Goal: Task Accomplishment & Management: Manage account settings

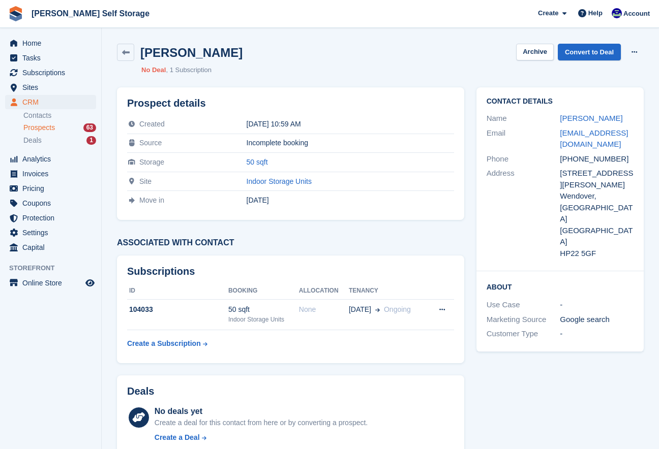
scroll to position [1, 0]
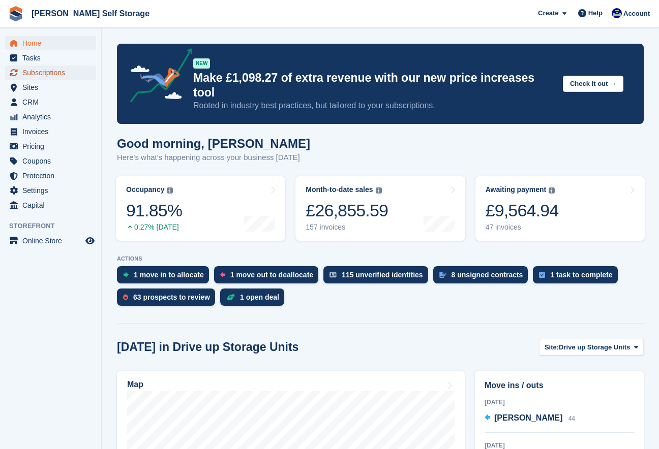
click at [46, 74] on span "Subscriptions" at bounding box center [52, 73] width 61 height 14
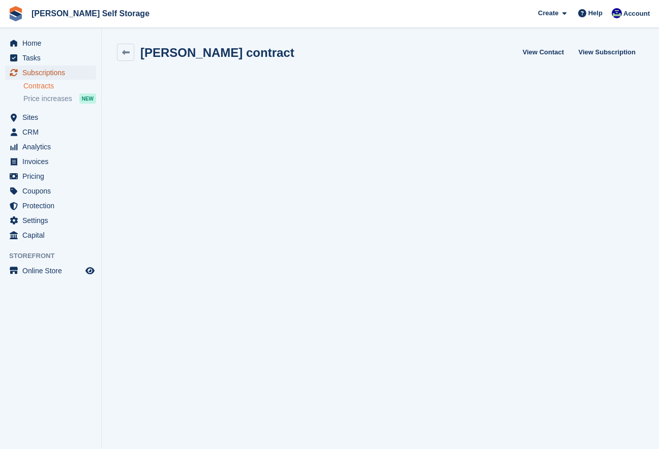
click at [23, 73] on span "Subscriptions" at bounding box center [52, 73] width 61 height 14
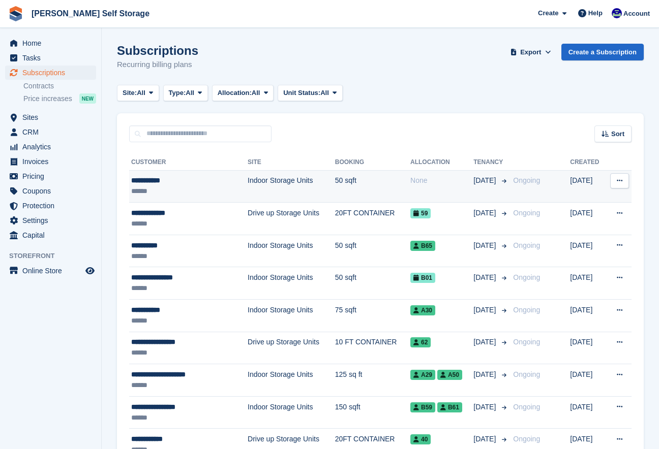
click at [140, 178] on div "**********" at bounding box center [178, 180] width 95 height 11
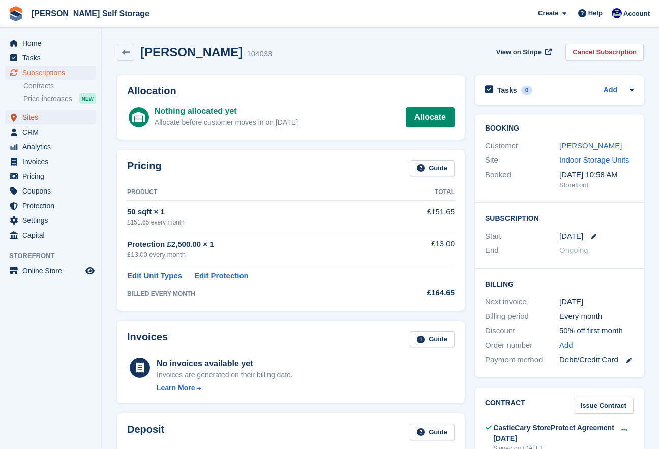
click at [26, 120] on span "Sites" at bounding box center [52, 117] width 61 height 14
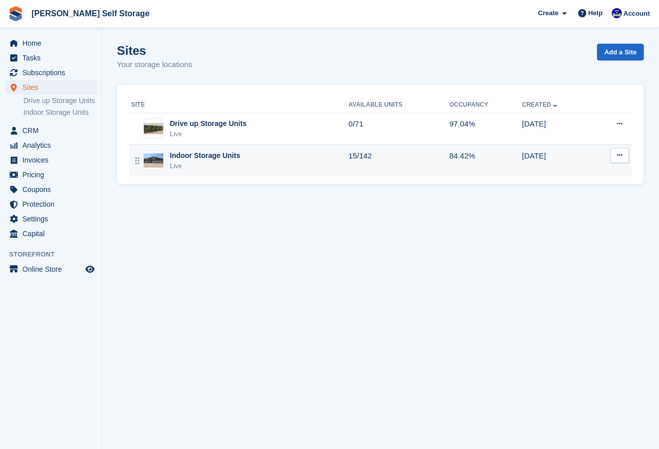
click at [160, 159] on img at bounding box center [153, 161] width 19 height 15
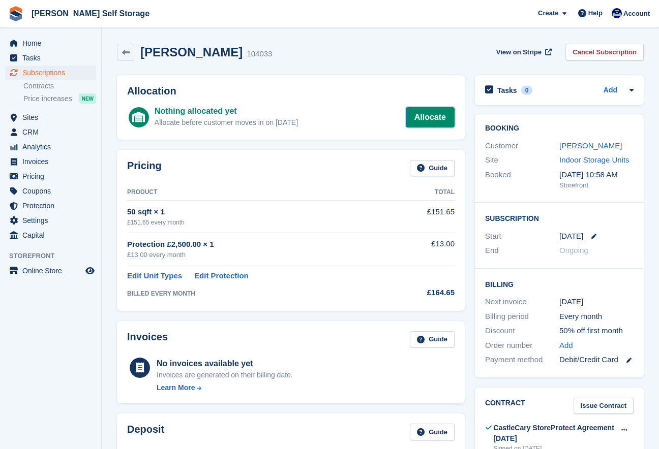
click at [434, 123] on link "Allocate" at bounding box center [430, 117] width 49 height 20
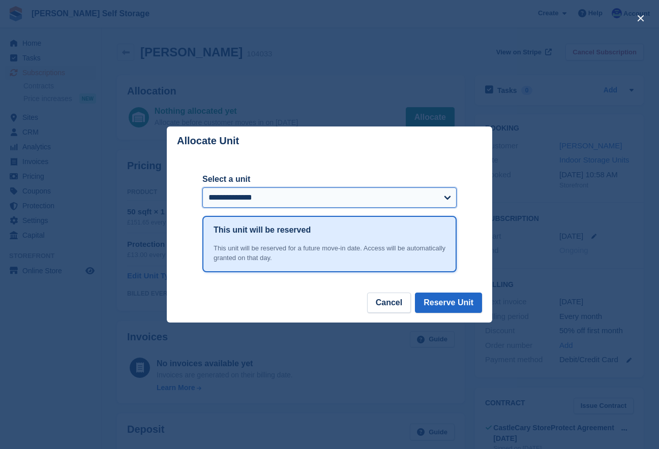
click at [451, 198] on select "**********" at bounding box center [329, 198] width 254 height 20
select select "*****"
click at [202, 188] on select "**********" at bounding box center [329, 198] width 254 height 20
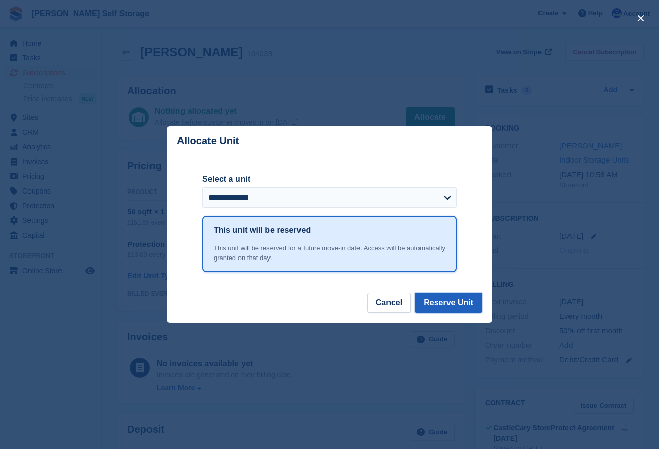
click at [436, 302] on button "Reserve Unit" at bounding box center [448, 303] width 67 height 20
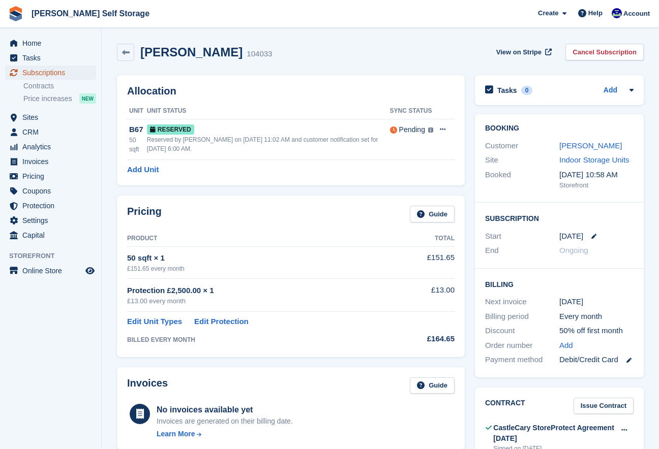
click at [32, 74] on span "Subscriptions" at bounding box center [52, 73] width 61 height 14
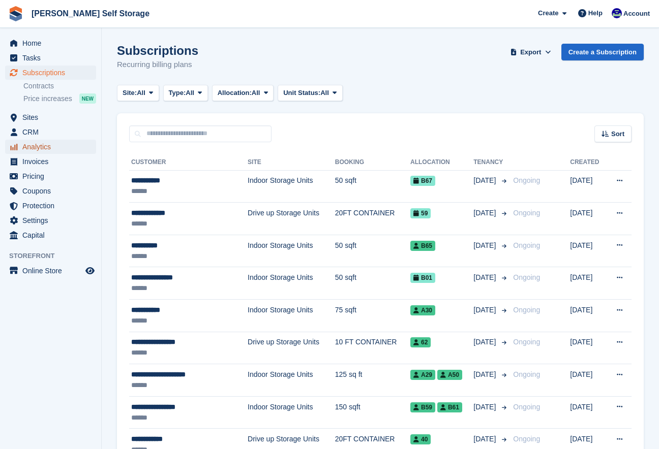
click at [37, 147] on span "Analytics" at bounding box center [52, 147] width 61 height 14
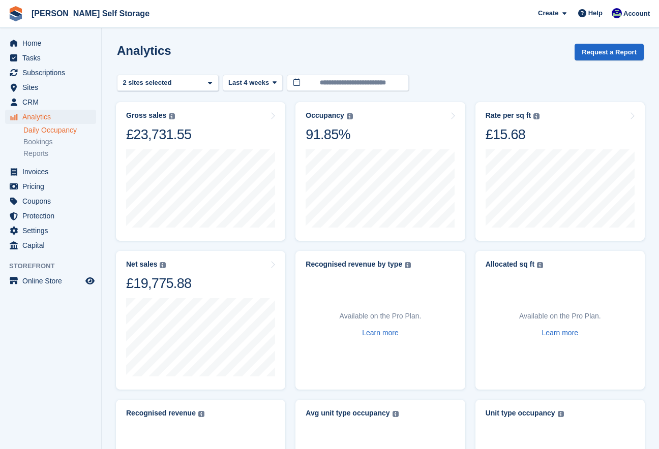
click at [45, 129] on link "Daily Occupancy" at bounding box center [59, 131] width 73 height 10
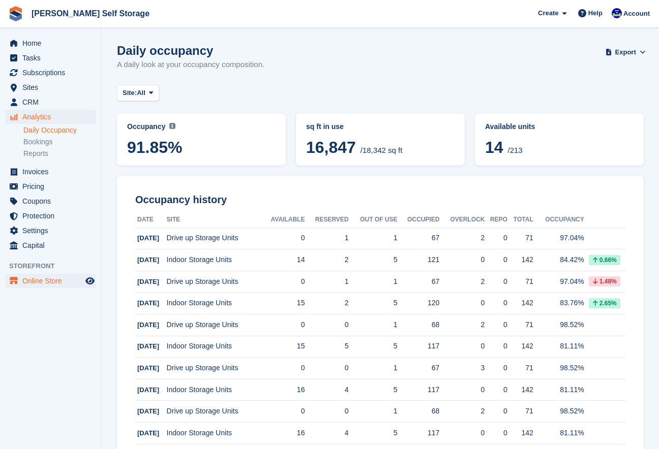
scroll to position [1, 0]
click at [29, 90] on span "Sites" at bounding box center [52, 87] width 61 height 14
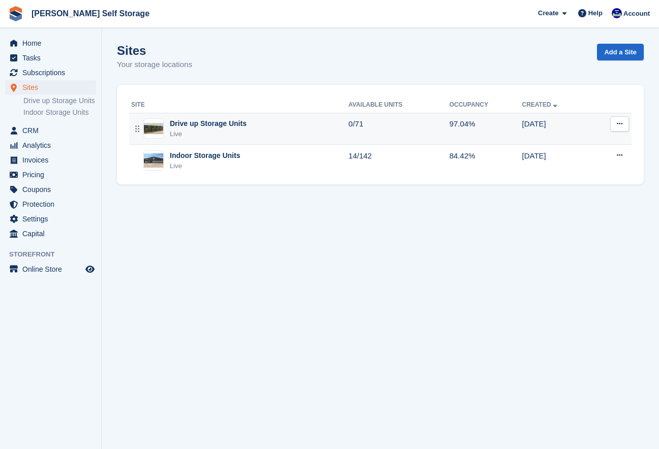
click at [176, 132] on div "Live" at bounding box center [208, 134] width 77 height 10
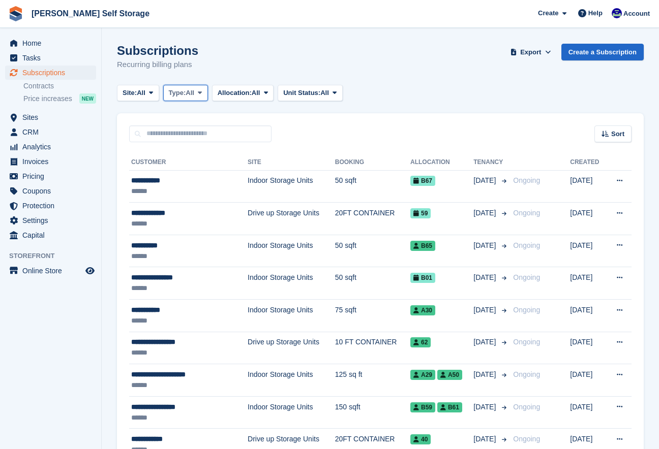
click at [202, 94] on icon at bounding box center [200, 92] width 4 height 7
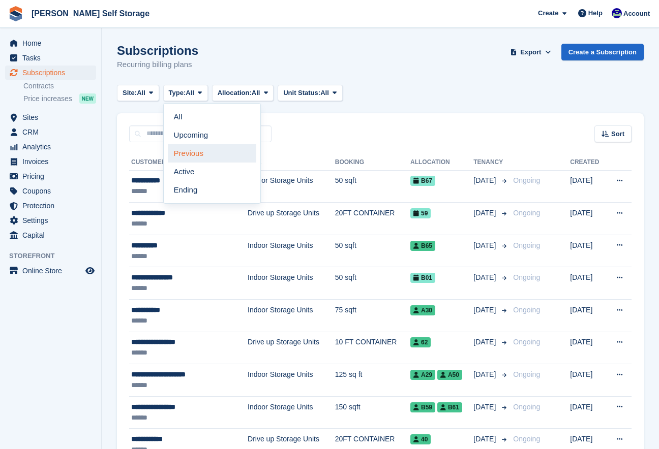
click at [192, 157] on link "Previous" at bounding box center [212, 153] width 88 height 18
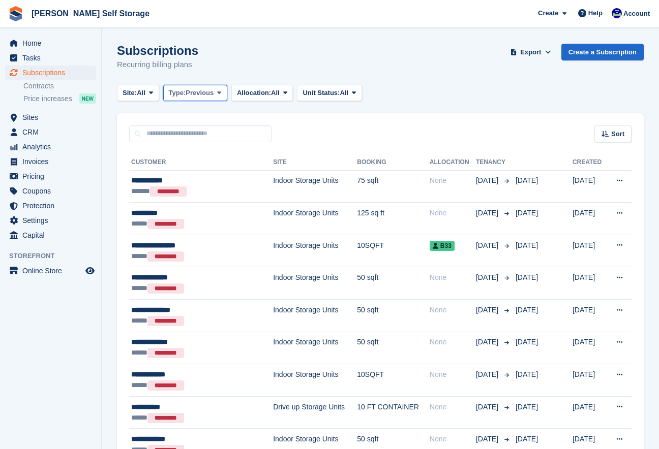
click at [223, 93] on span at bounding box center [219, 93] width 8 height 8
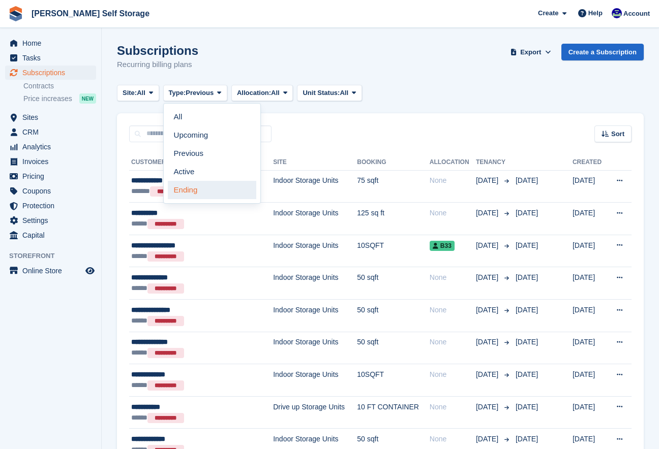
click at [192, 189] on link "Ending" at bounding box center [212, 190] width 88 height 18
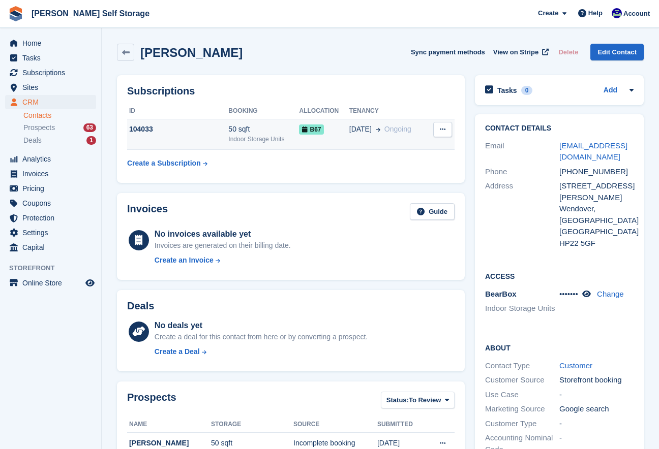
click at [265, 130] on div "50 sqft" at bounding box center [263, 129] width 71 height 11
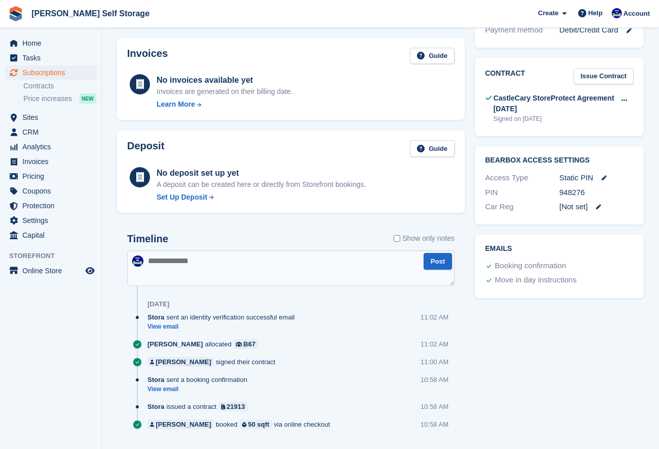
scroll to position [354, 0]
